Goal: Task Accomplishment & Management: Complete application form

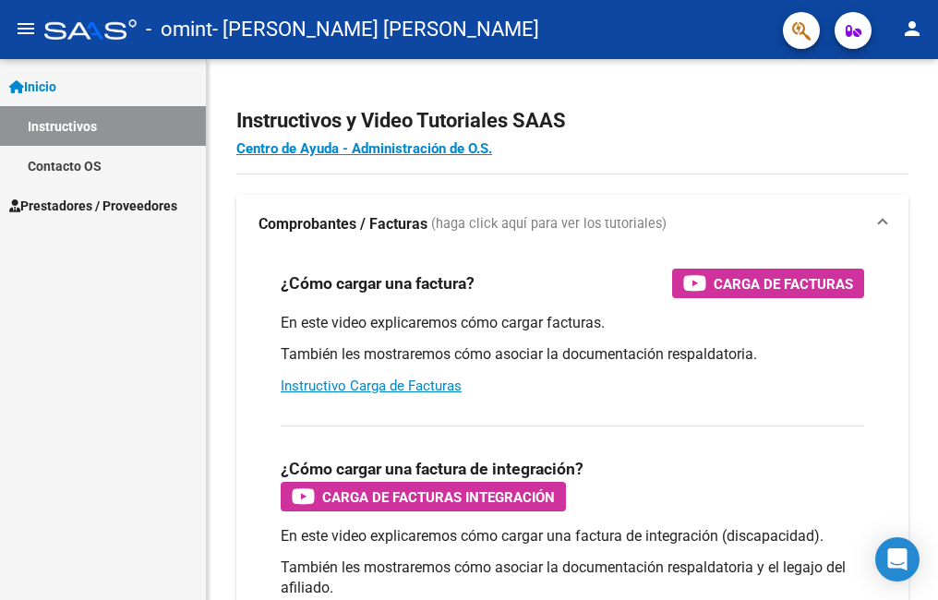
click at [103, 205] on span "Prestadores / Proveedores" at bounding box center [93, 206] width 168 height 20
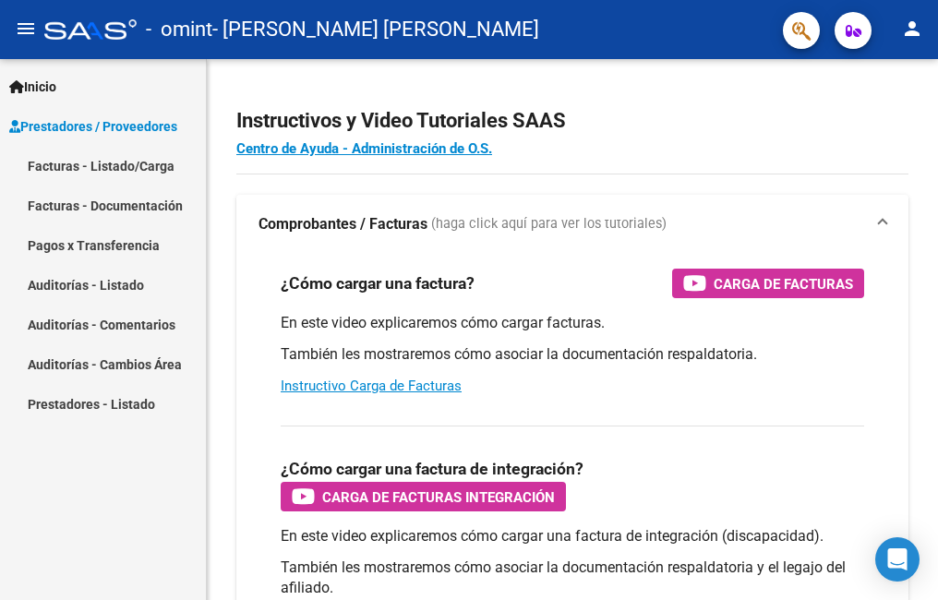
click at [136, 165] on link "Facturas - Listado/Carga" at bounding box center [103, 166] width 206 height 40
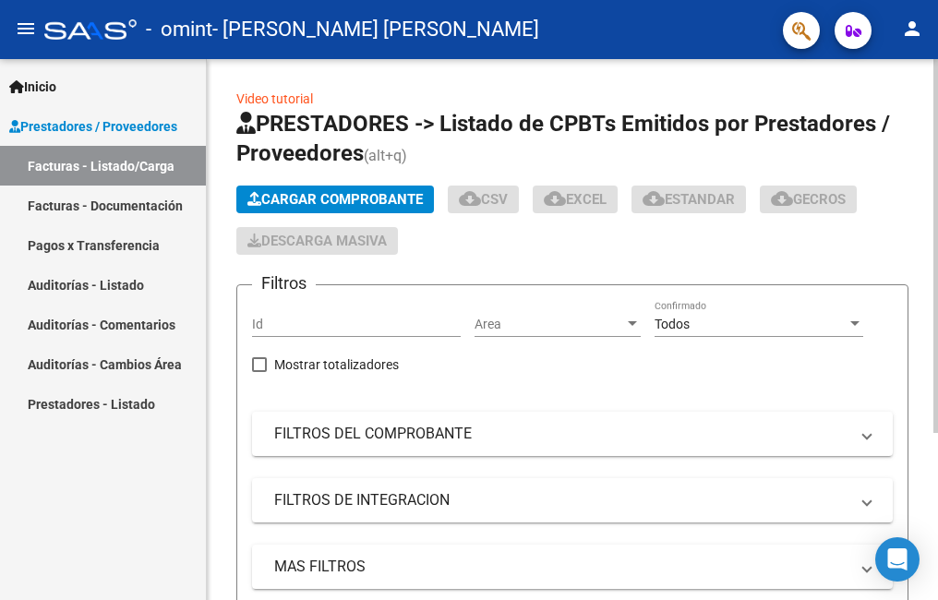
click at [373, 197] on span "Cargar Comprobante" at bounding box center [334, 199] width 175 height 17
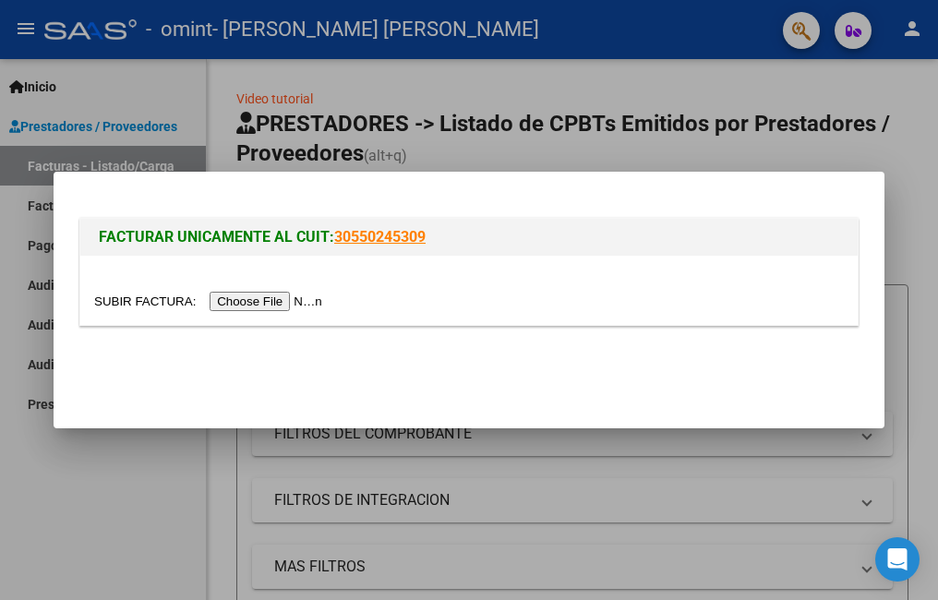
click at [269, 299] on input "file" at bounding box center [211, 301] width 234 height 19
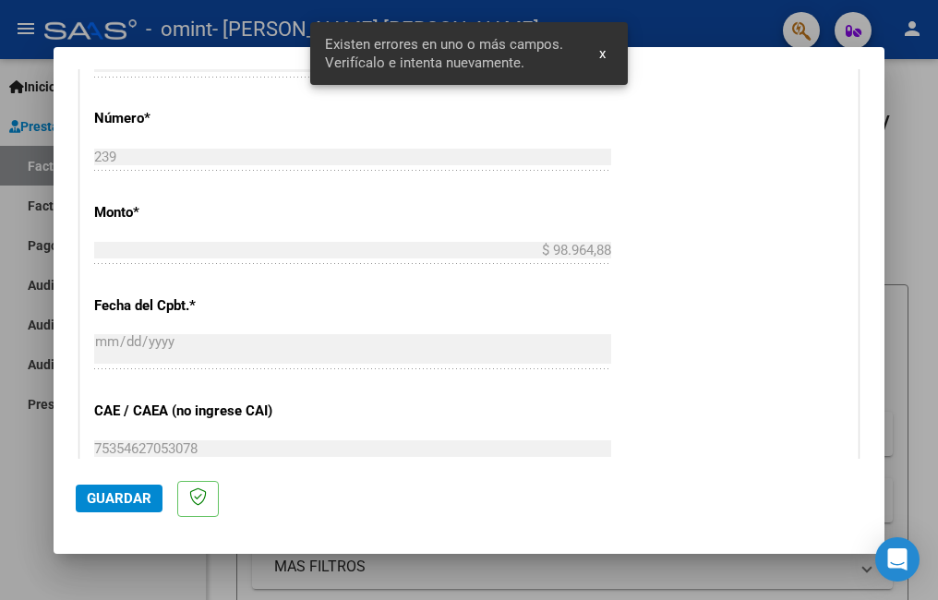
scroll to position [1095, 0]
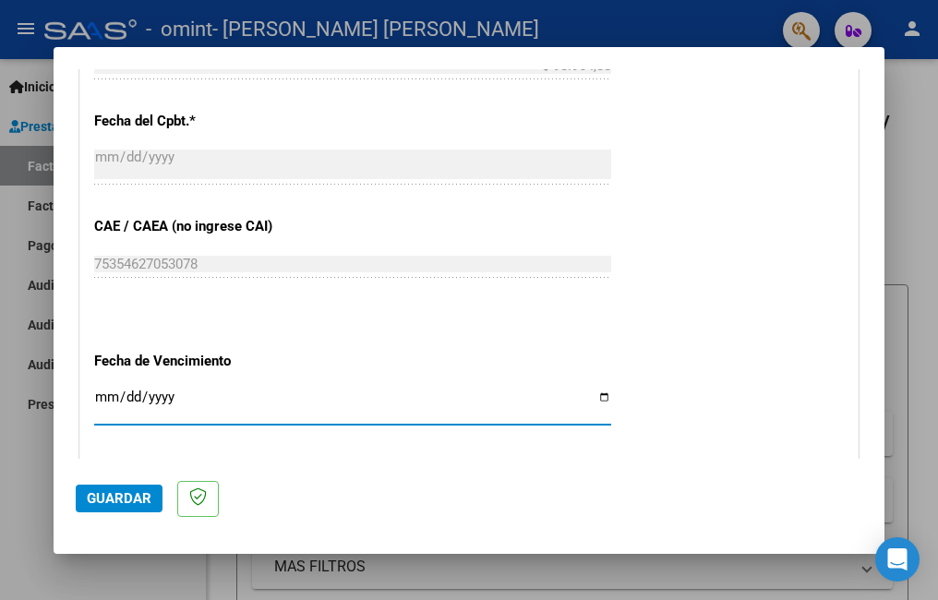
click at [591, 392] on input "Ingresar la fecha" at bounding box center [352, 405] width 517 height 30
type input "[DATE]"
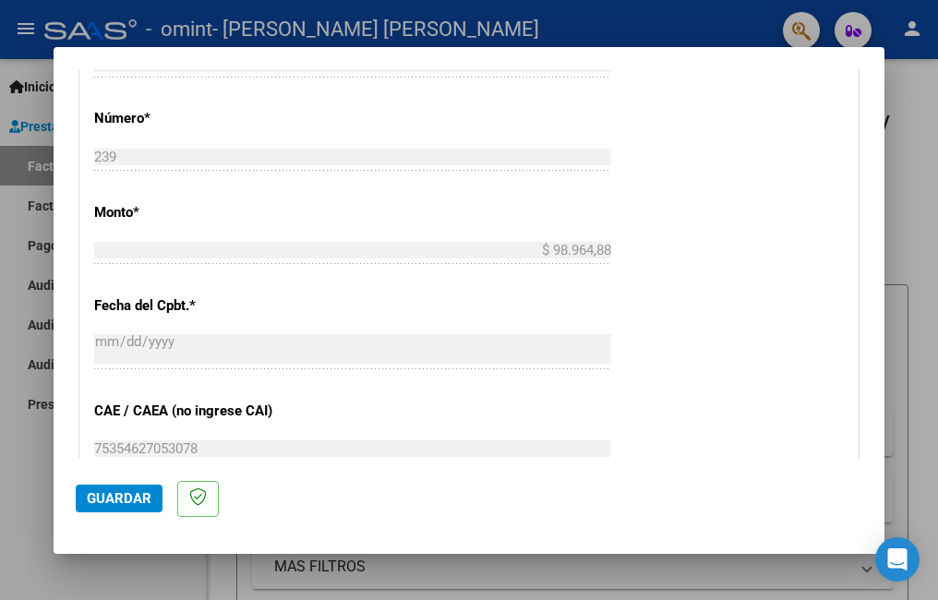
scroll to position [541, 0]
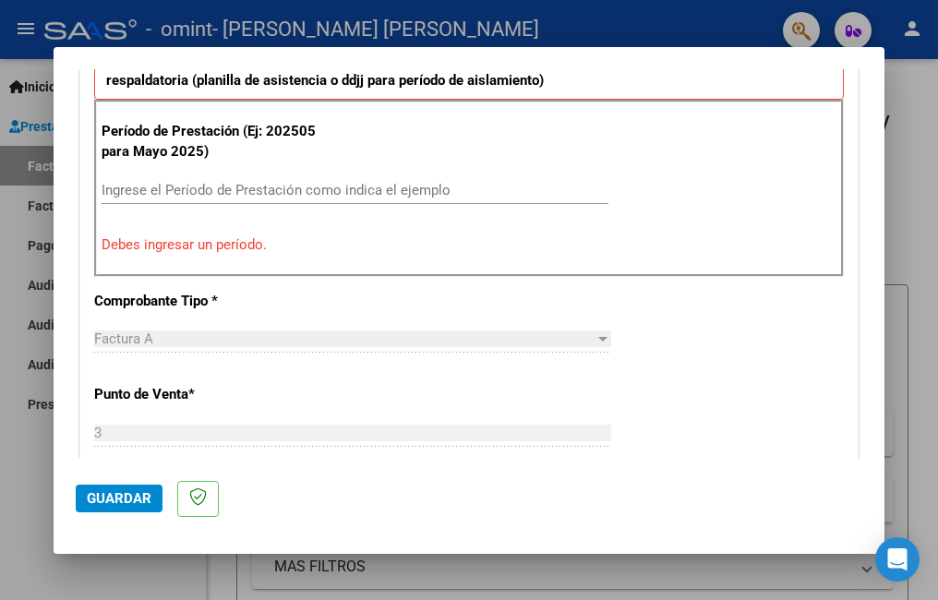
click at [233, 187] on input "Ingrese el Período de Prestación como indica el ejemplo" at bounding box center [355, 190] width 507 height 17
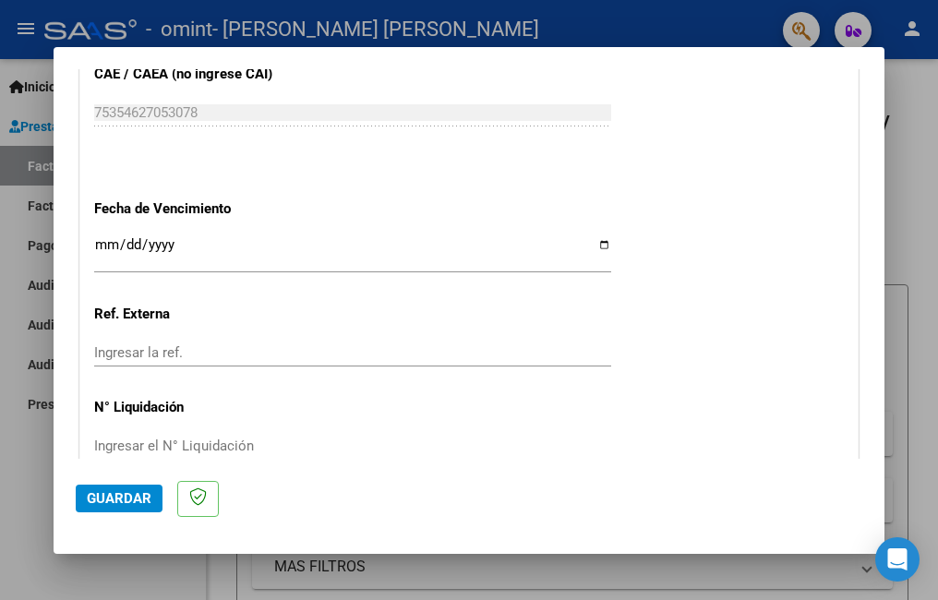
scroll to position [1291, 0]
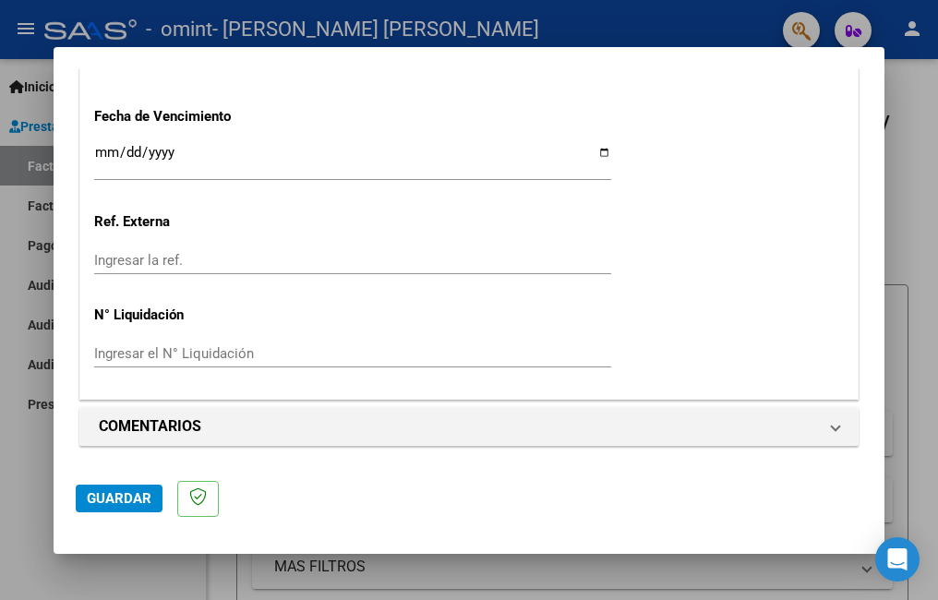
type input "202508"
click at [133, 493] on span "Guardar" at bounding box center [119, 498] width 65 height 17
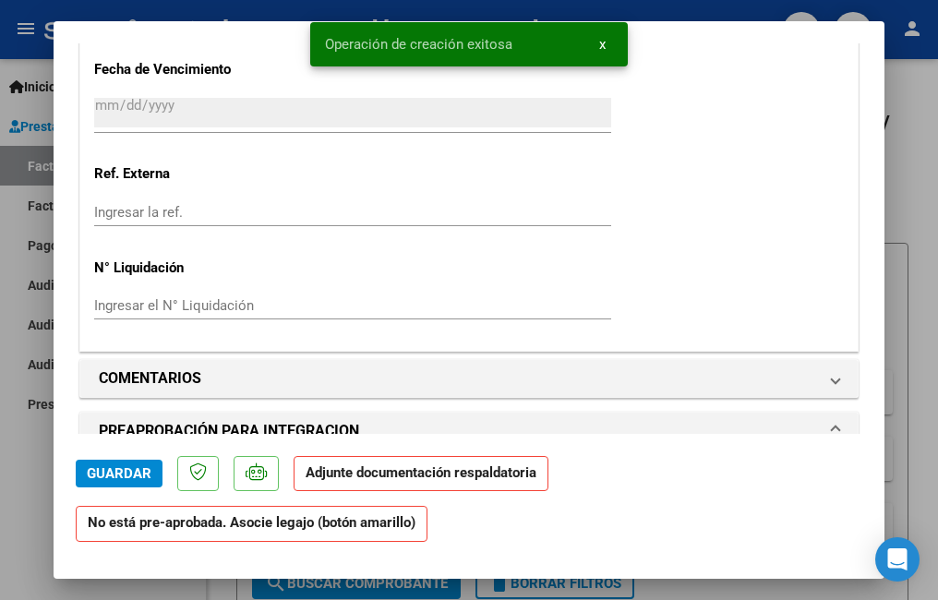
scroll to position [1662, 0]
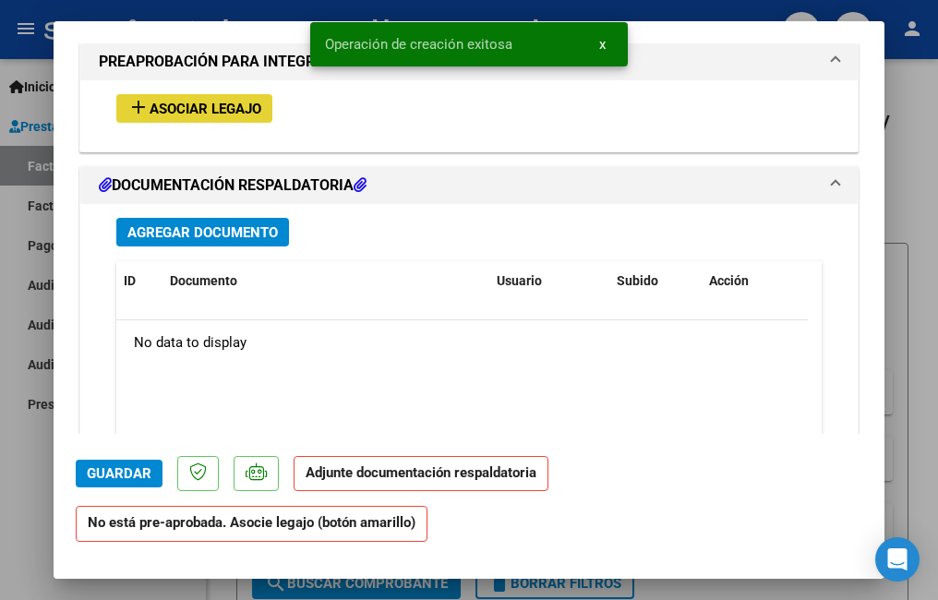
click at [212, 102] on span "Asociar Legajo" at bounding box center [206, 109] width 112 height 17
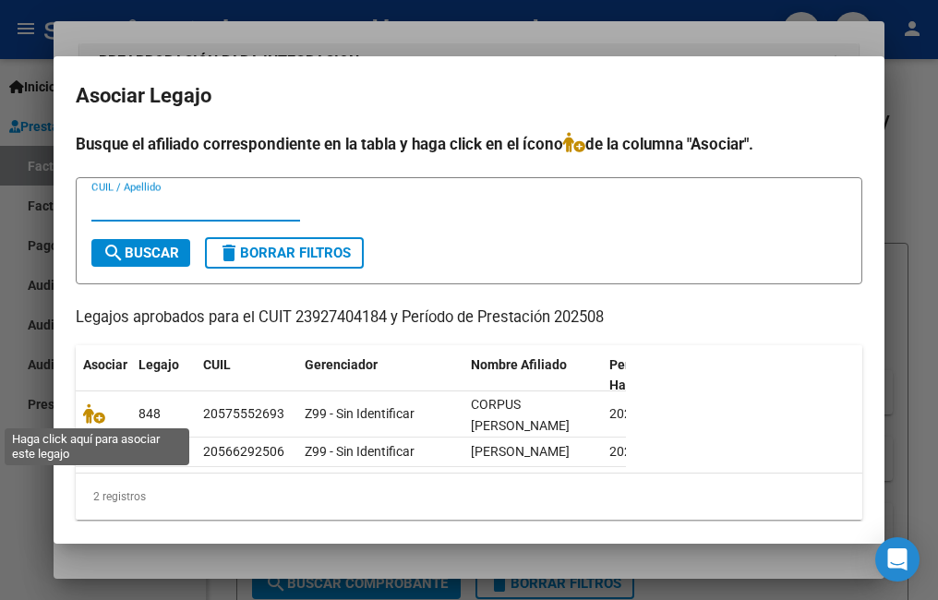
drag, startPoint x: 92, startPoint y: 416, endPoint x: 645, endPoint y: 476, distance: 556.3
click at [92, 416] on icon at bounding box center [94, 414] width 22 height 20
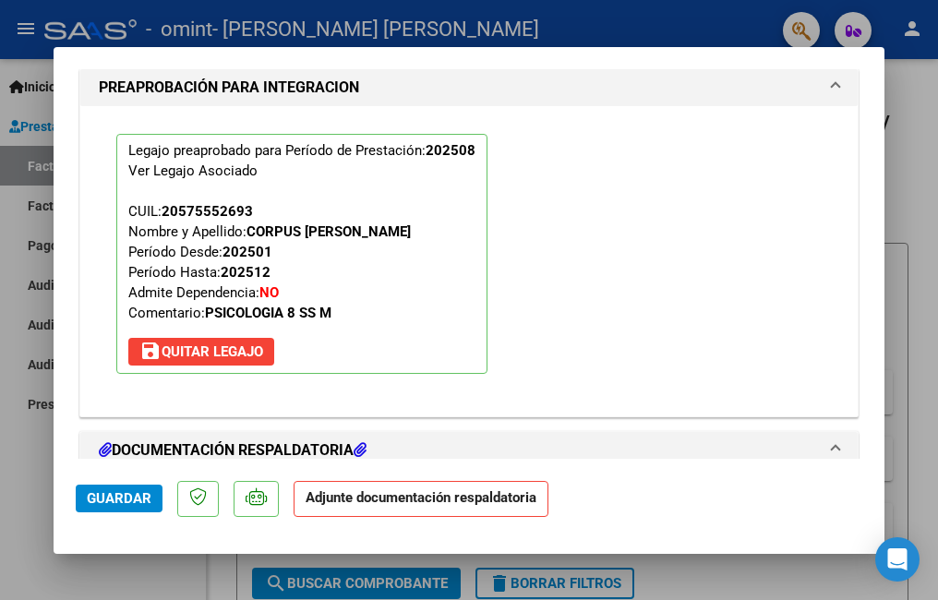
scroll to position [1803, 0]
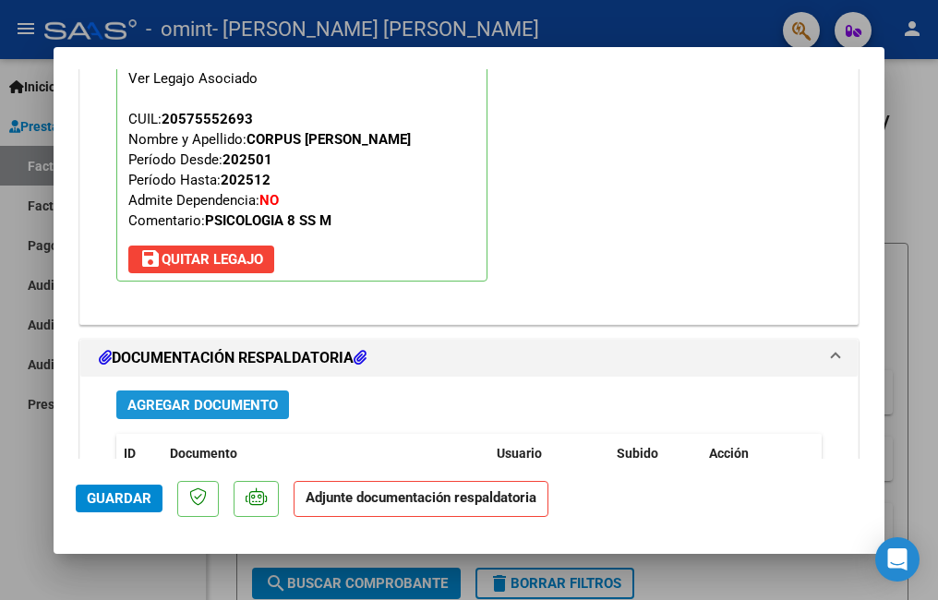
click at [230, 400] on span "Agregar Documento" at bounding box center [202, 405] width 151 height 17
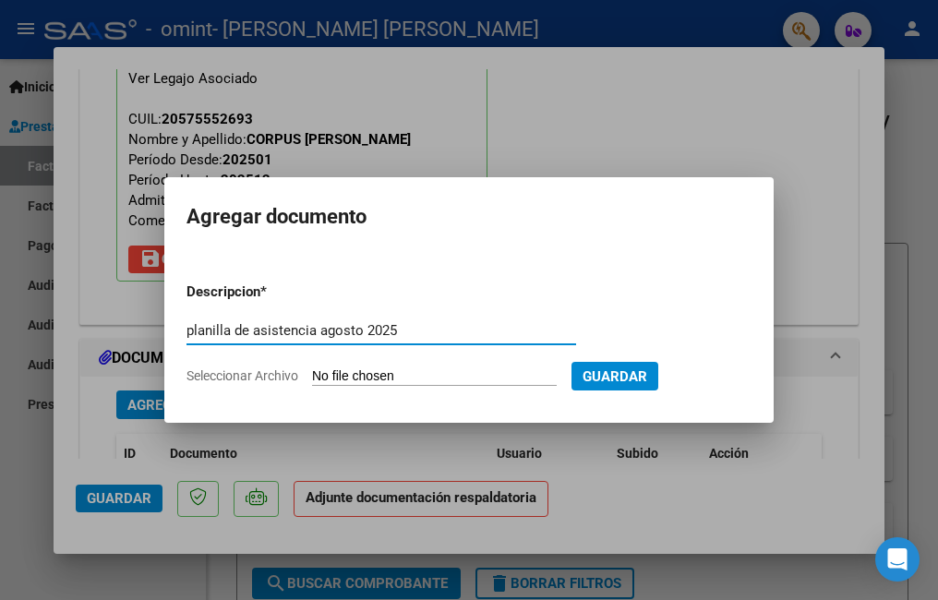
click at [320, 330] on input "planilla de asistencia agosto 2025" at bounding box center [382, 330] width 390 height 17
click at [503, 328] on input "planilla de asistencia de Psicología [PERSON_NAME][DATE]" at bounding box center [382, 330] width 390 height 17
click at [503, 326] on input "planilla de asistencia de Psicología [PERSON_NAME][DATE]" at bounding box center [382, 330] width 390 height 17
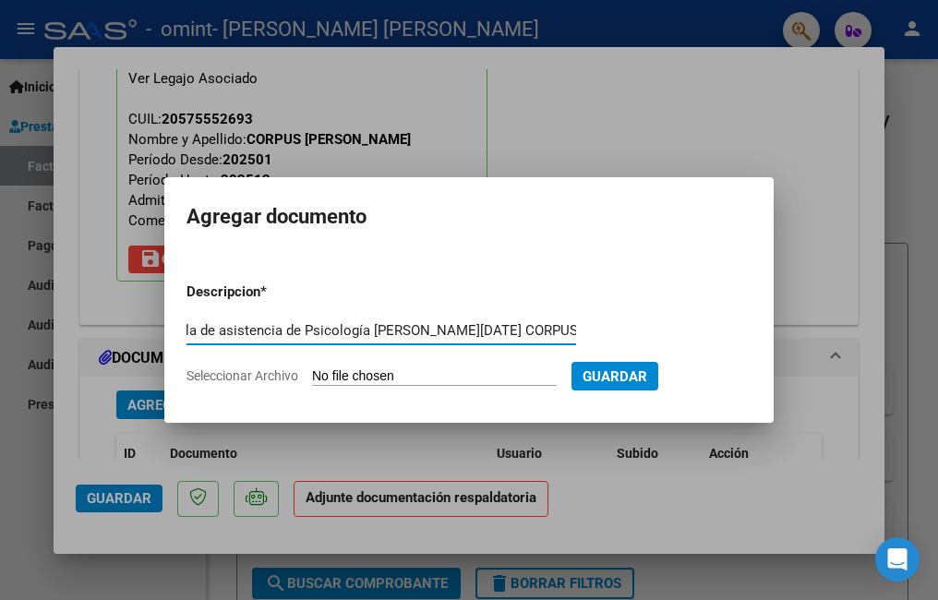
scroll to position [0, 38]
type input "planilla de asistencia de Psicología [PERSON_NAME][DATE] CORPUS TOMAS."
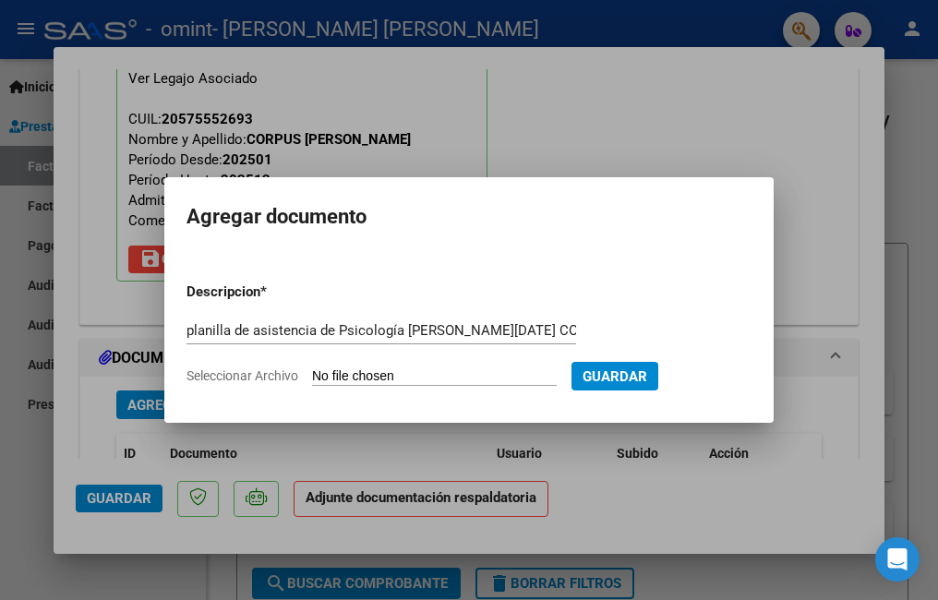
click at [454, 369] on input "Seleccionar Archivo" at bounding box center [434, 377] width 245 height 18
type input "C:\fakepath\asistencia CORPUS agosto.pdf"
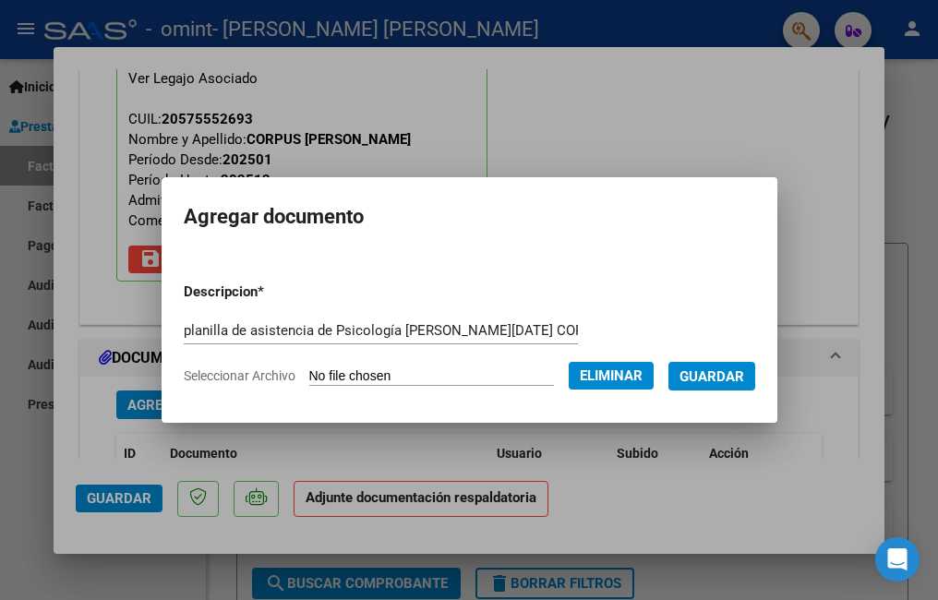
click at [693, 370] on span "Guardar" at bounding box center [712, 376] width 65 height 17
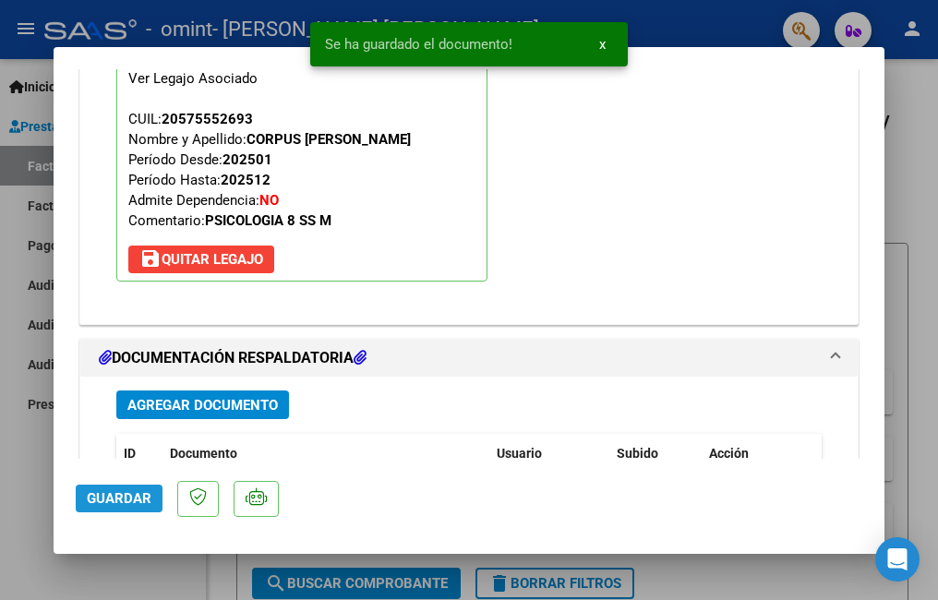
click at [125, 495] on span "Guardar" at bounding box center [119, 498] width 65 height 17
click at [22, 460] on div at bounding box center [469, 300] width 938 height 600
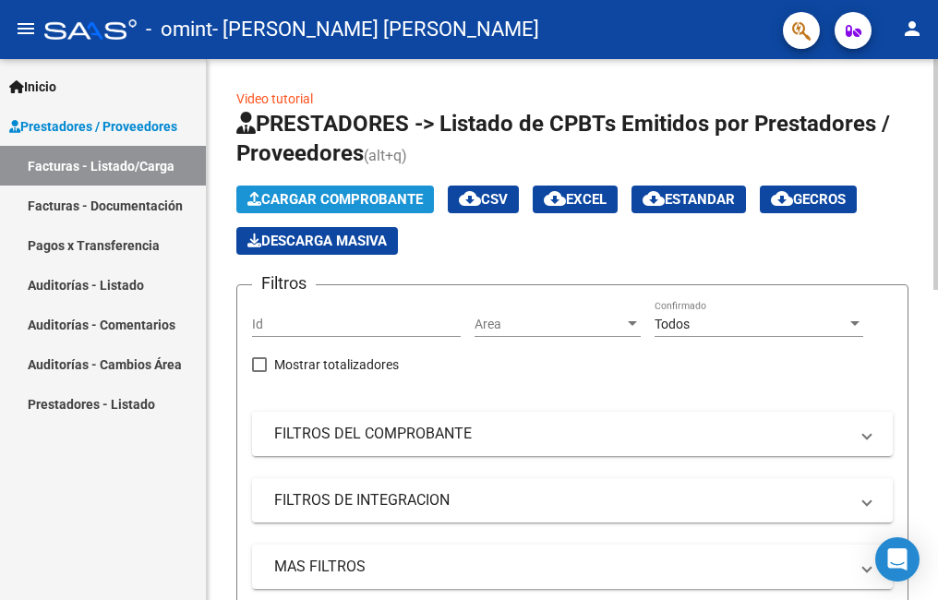
click at [409, 195] on span "Cargar Comprobante" at bounding box center [334, 199] width 175 height 17
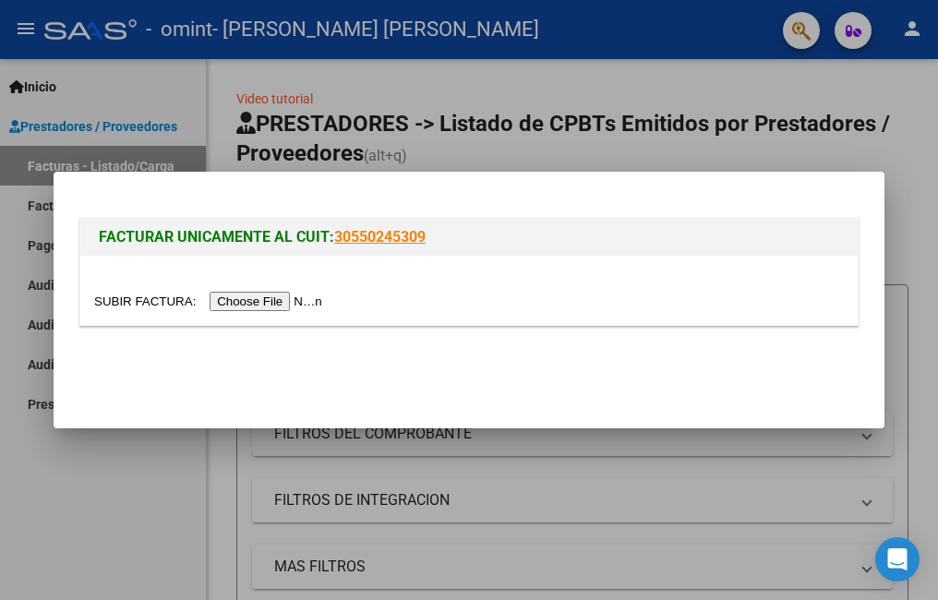
click at [72, 492] on div at bounding box center [469, 300] width 938 height 600
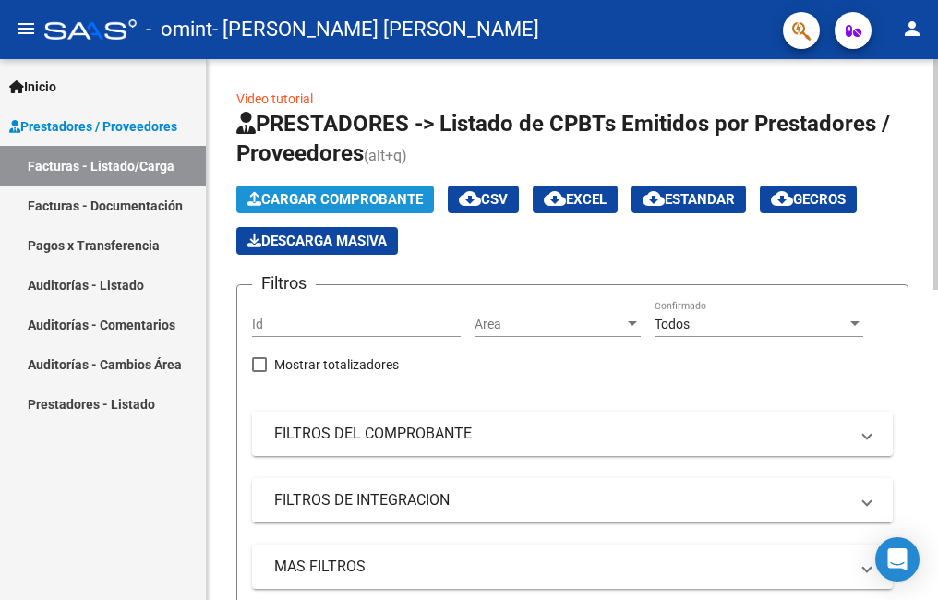
click at [303, 194] on span "Cargar Comprobante" at bounding box center [334, 199] width 175 height 17
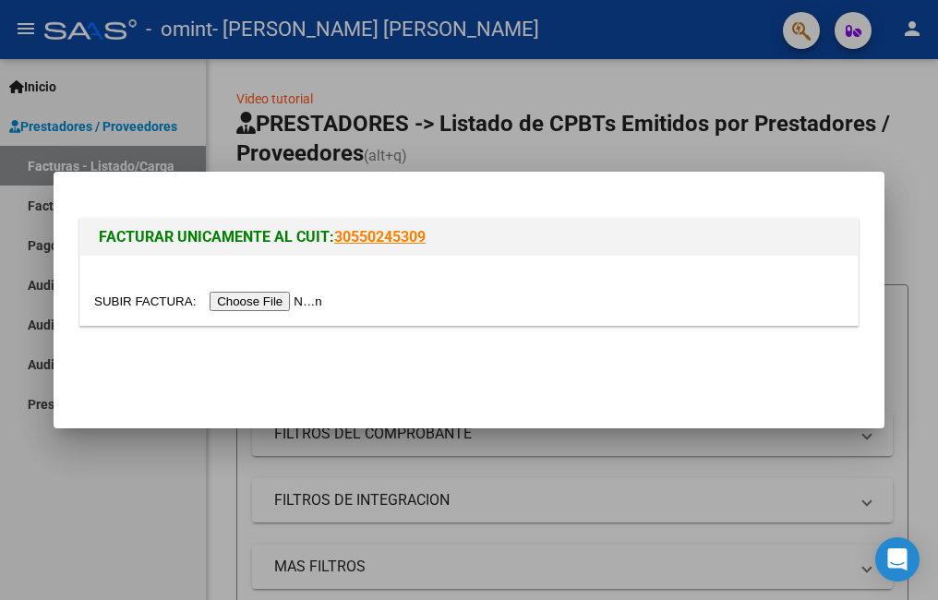
click at [259, 300] on input "file" at bounding box center [211, 301] width 234 height 19
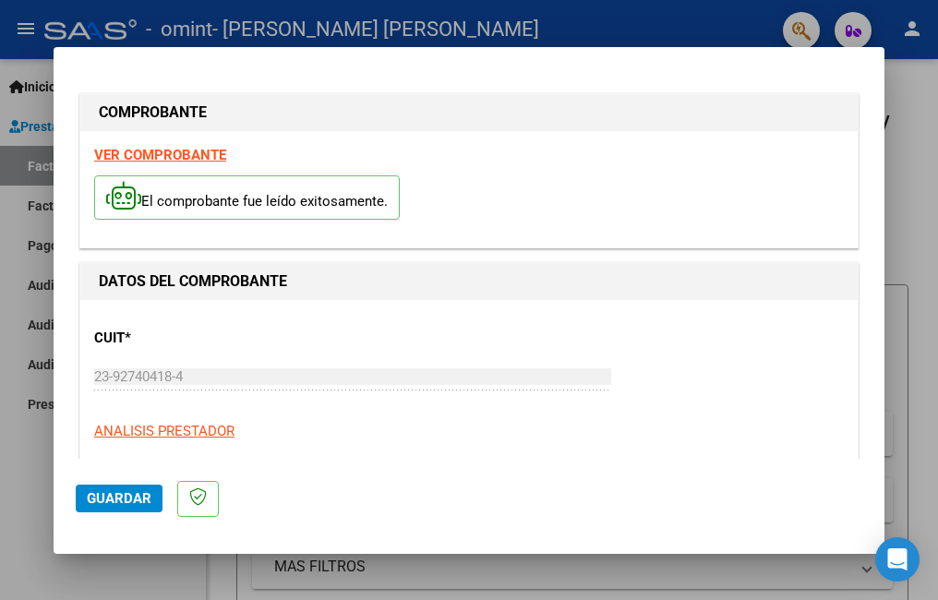
scroll to position [462, 0]
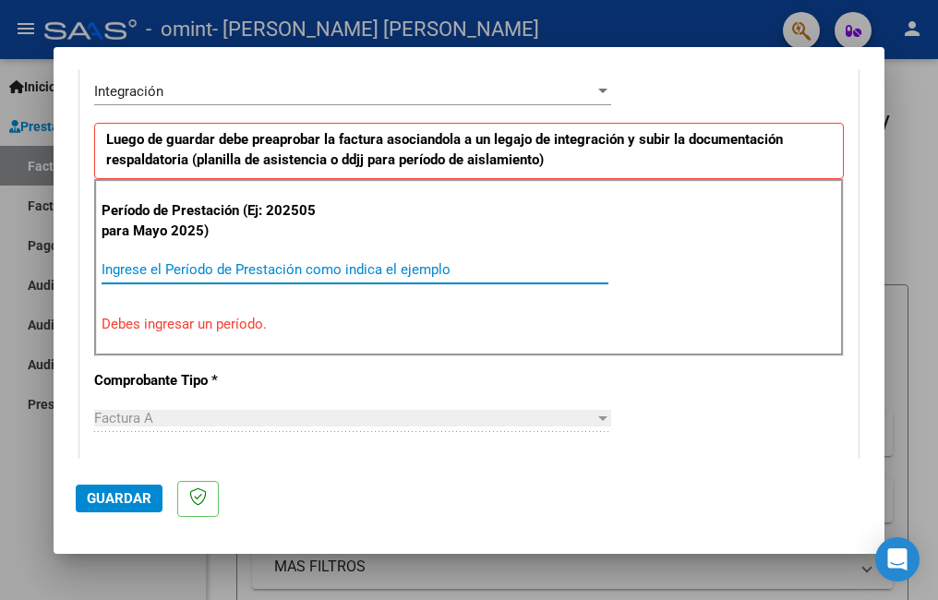
click at [209, 262] on input "Ingrese el Período de Prestación como indica el ejemplo" at bounding box center [355, 269] width 507 height 17
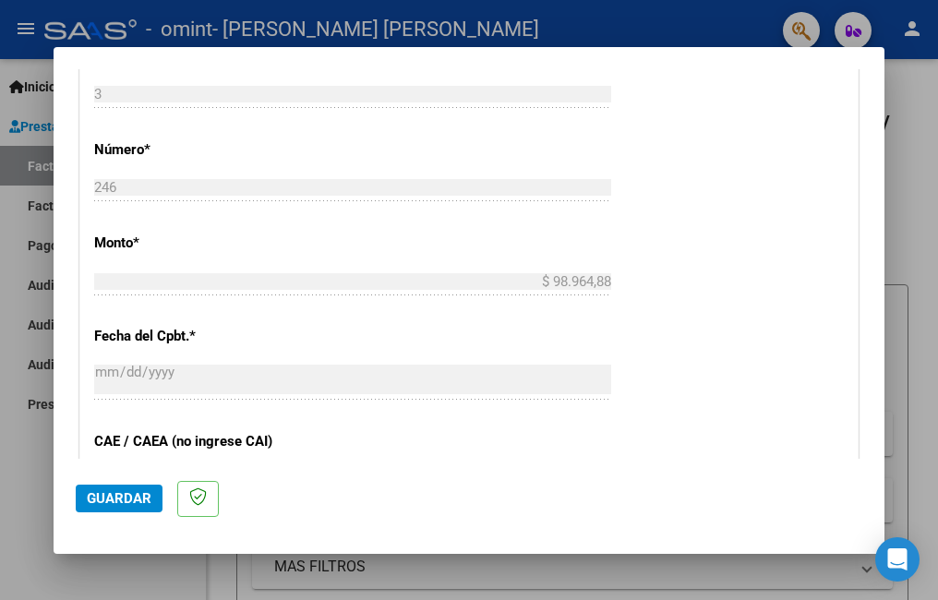
scroll to position [1016, 0]
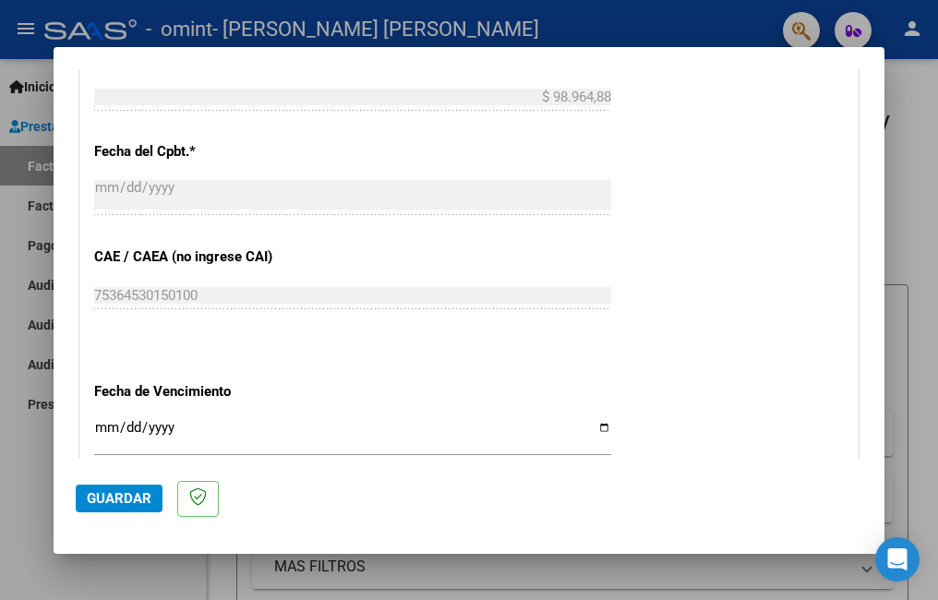
type input "202508"
click at [97, 427] on input "Ingresar la fecha" at bounding box center [352, 435] width 517 height 30
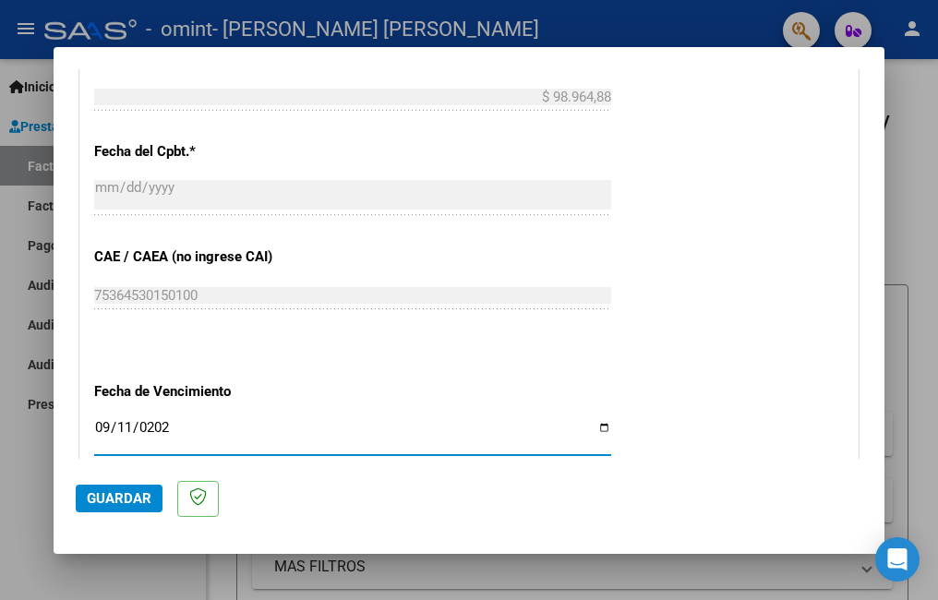
type input "[DATE]"
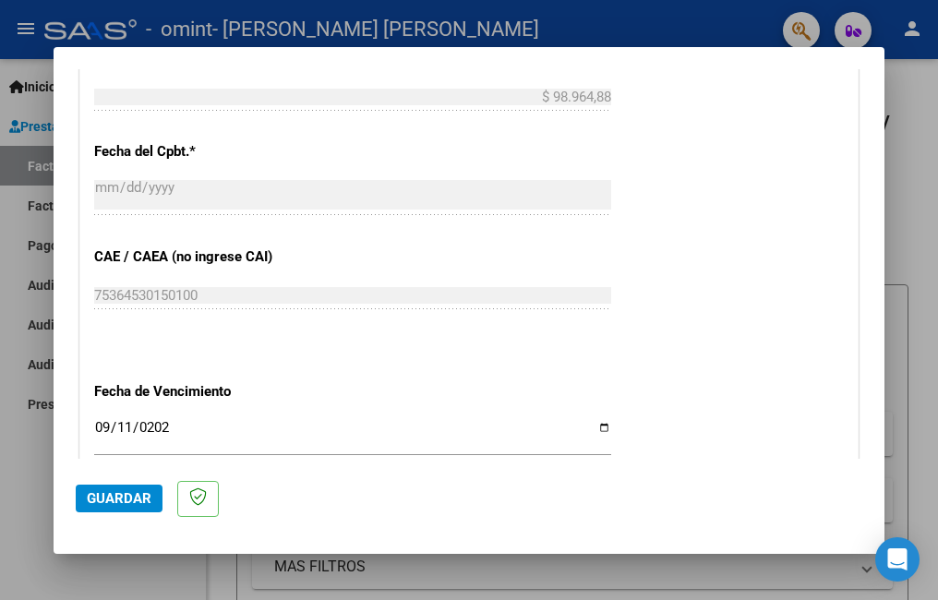
click at [128, 491] on span "Guardar" at bounding box center [119, 498] width 65 height 17
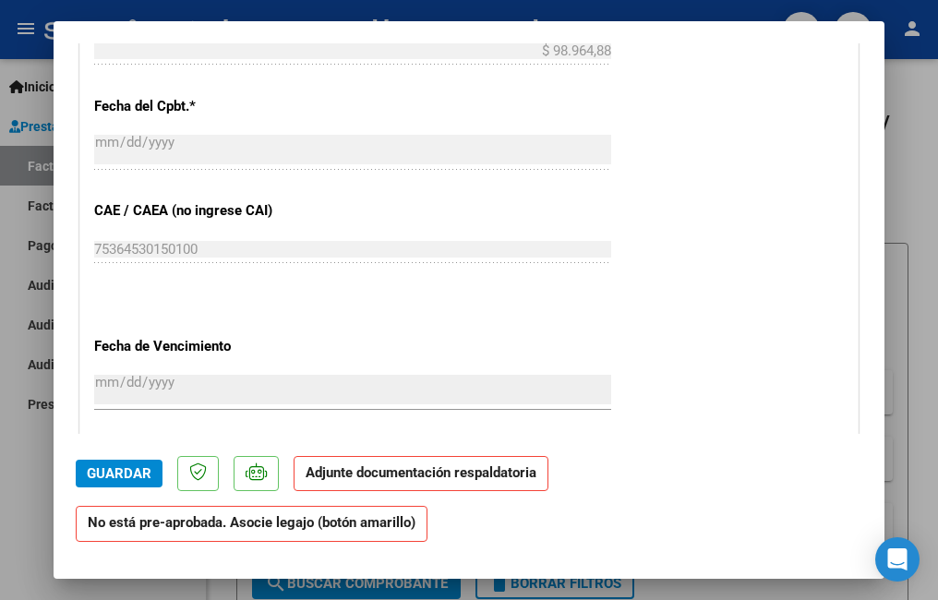
scroll to position [1570, 0]
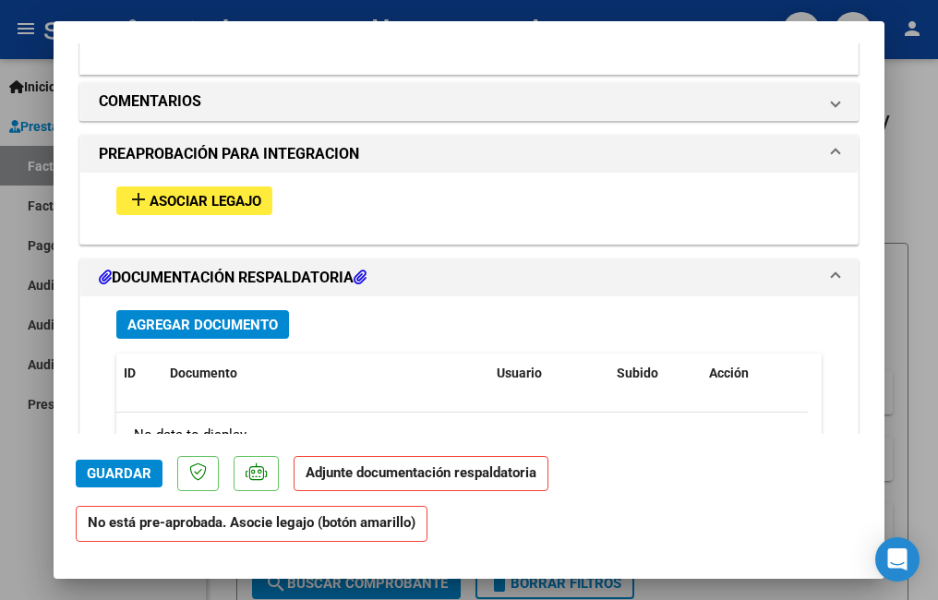
click at [242, 204] on span "Asociar Legajo" at bounding box center [206, 201] width 112 height 17
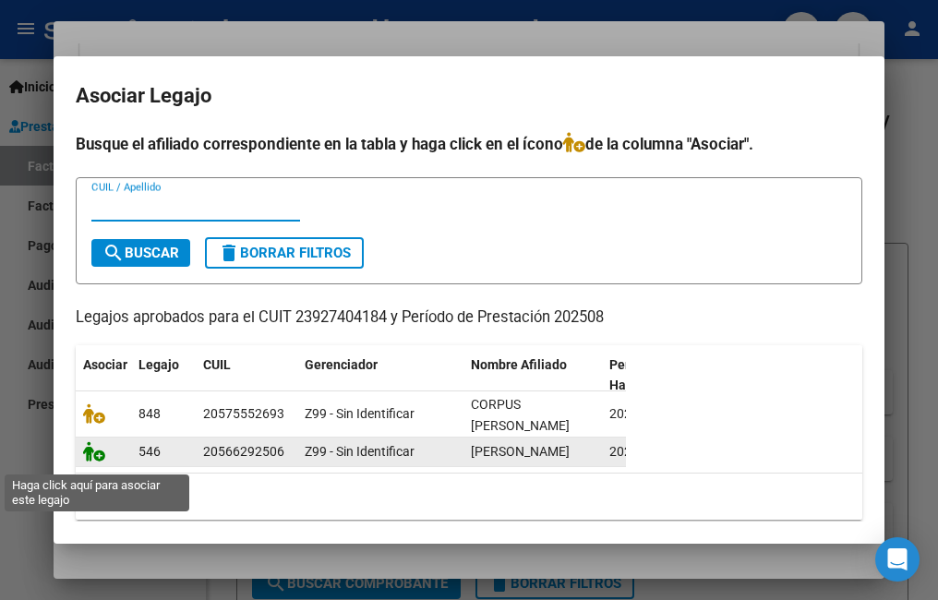
click at [96, 462] on icon at bounding box center [94, 451] width 22 height 20
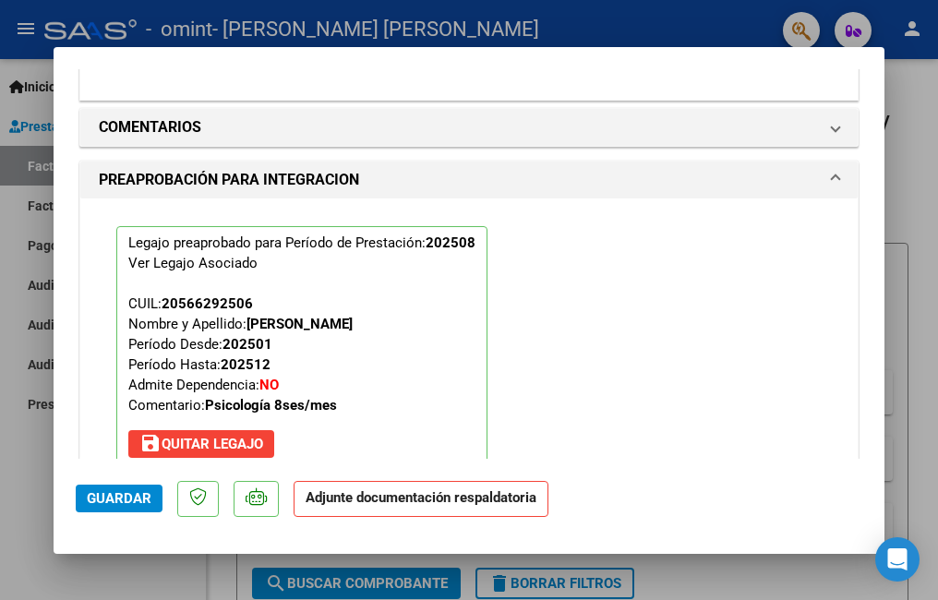
scroll to position [1895, 0]
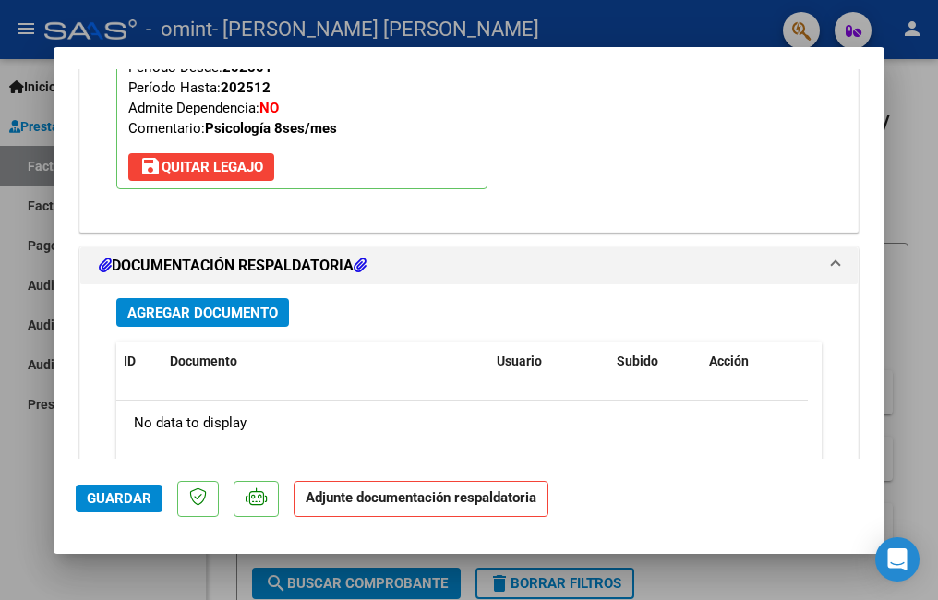
click at [192, 311] on span "Agregar Documento" at bounding box center [202, 313] width 151 height 17
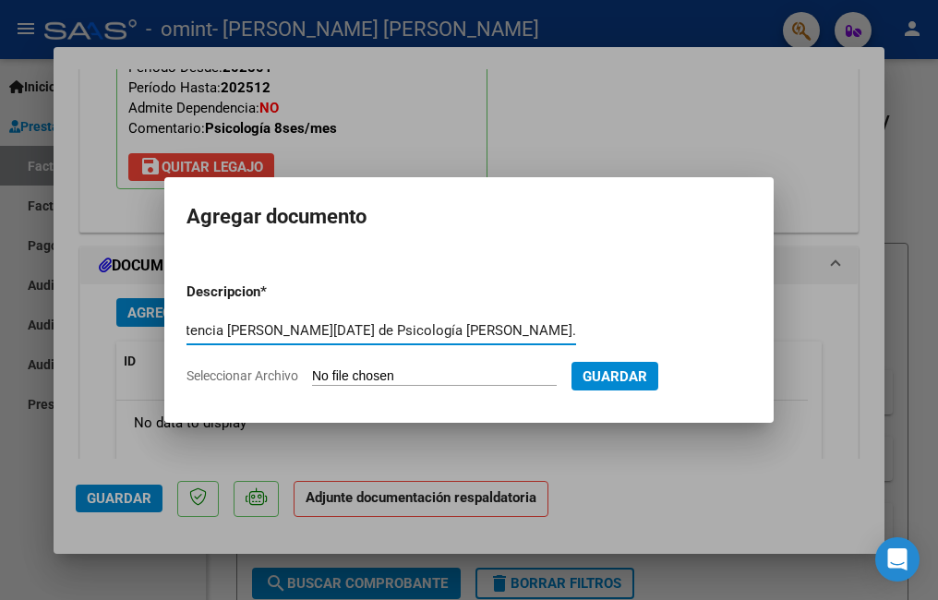
scroll to position [0, 110]
type input "planilla de asistencia [PERSON_NAME][DATE] de Psicología [PERSON_NAME]."
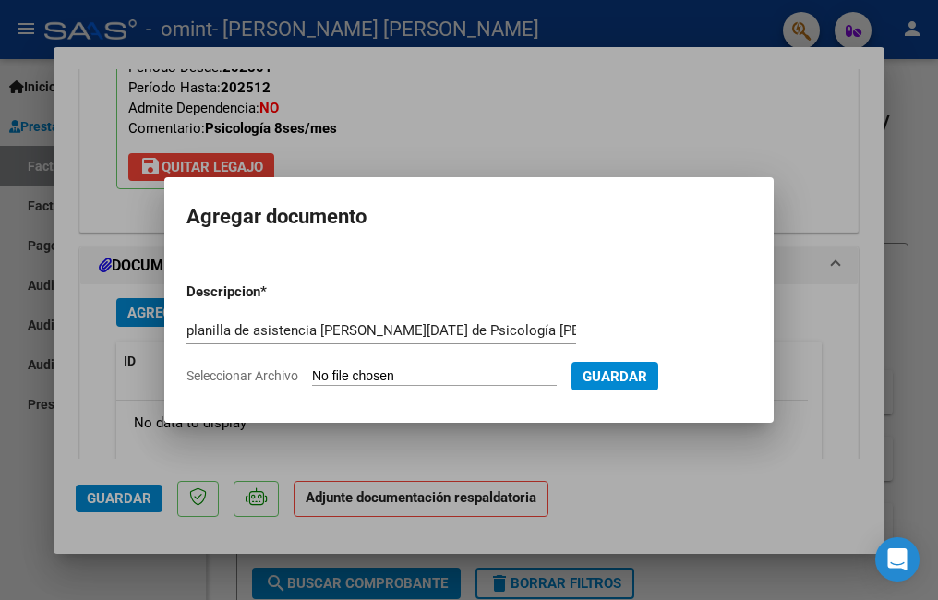
click at [400, 380] on input "Seleccionar Archivo" at bounding box center [434, 377] width 245 height 18
type input "C:\fakepath\asistencia [PERSON_NAME] omint agosto.pdf"
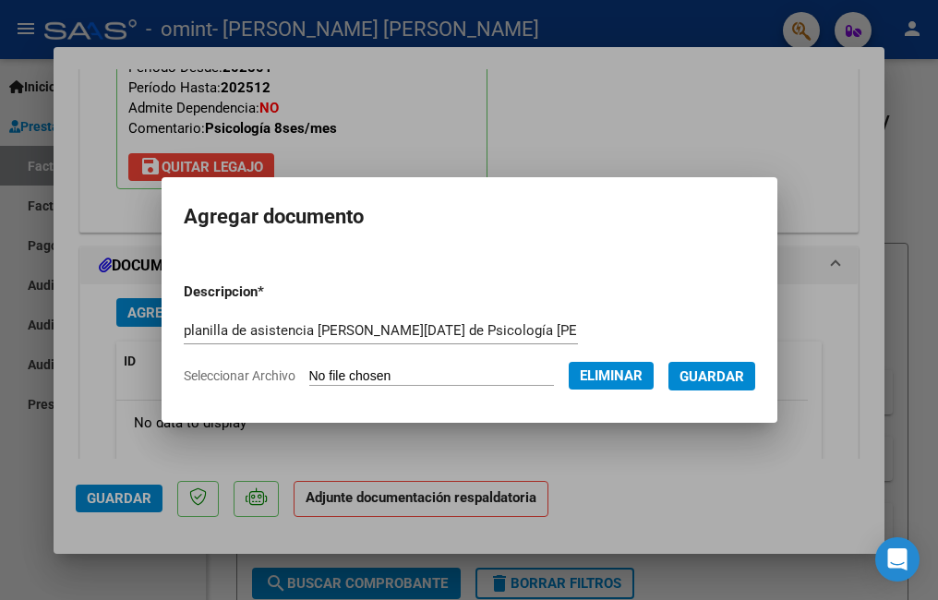
click at [717, 376] on span "Guardar" at bounding box center [712, 376] width 65 height 17
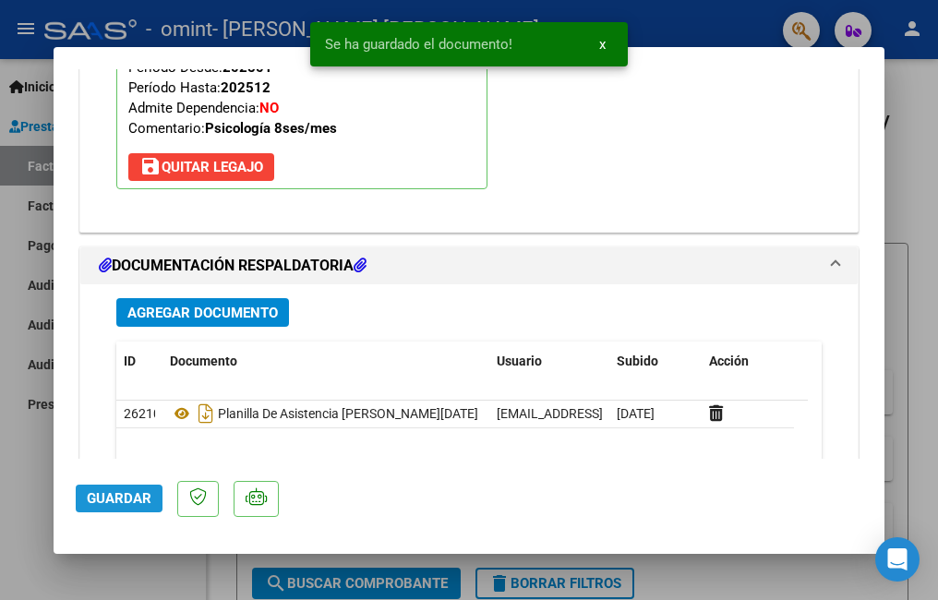
click at [127, 500] on span "Guardar" at bounding box center [119, 498] width 65 height 17
